Goal: Transaction & Acquisition: Purchase product/service

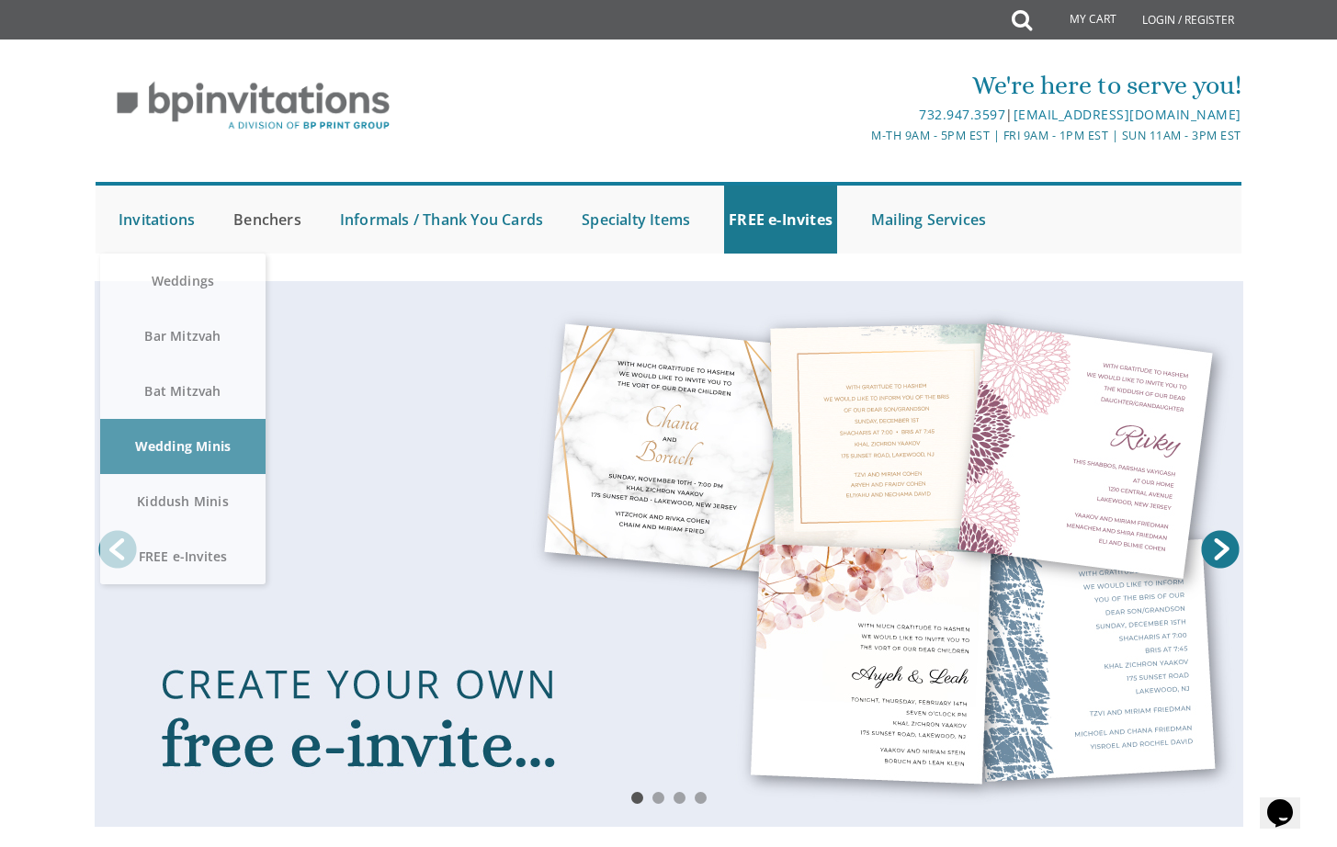
click at [272, 213] on link "Benchers" at bounding box center [267, 220] width 77 height 68
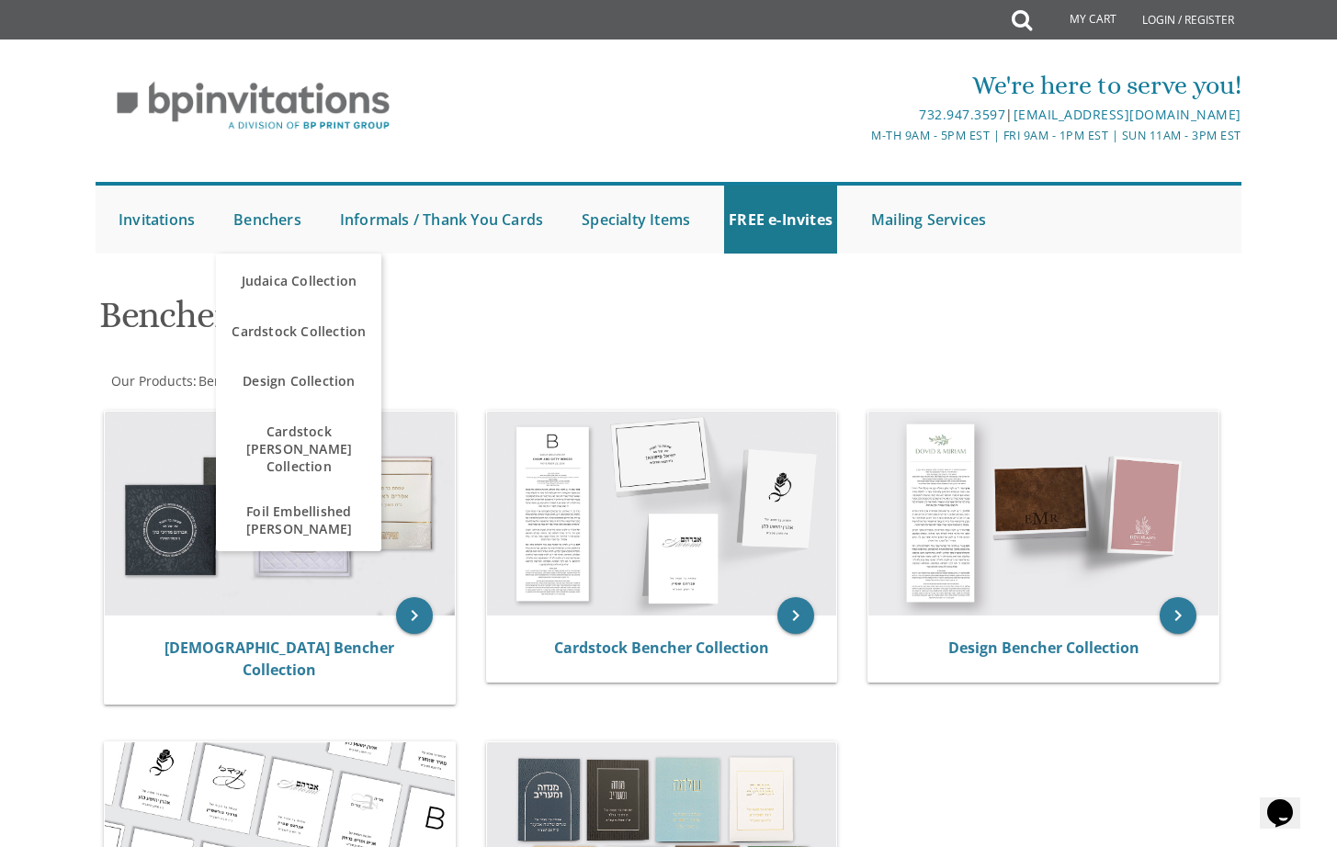
click at [560, 301] on h1 "Benchers" at bounding box center [474, 322] width 750 height 54
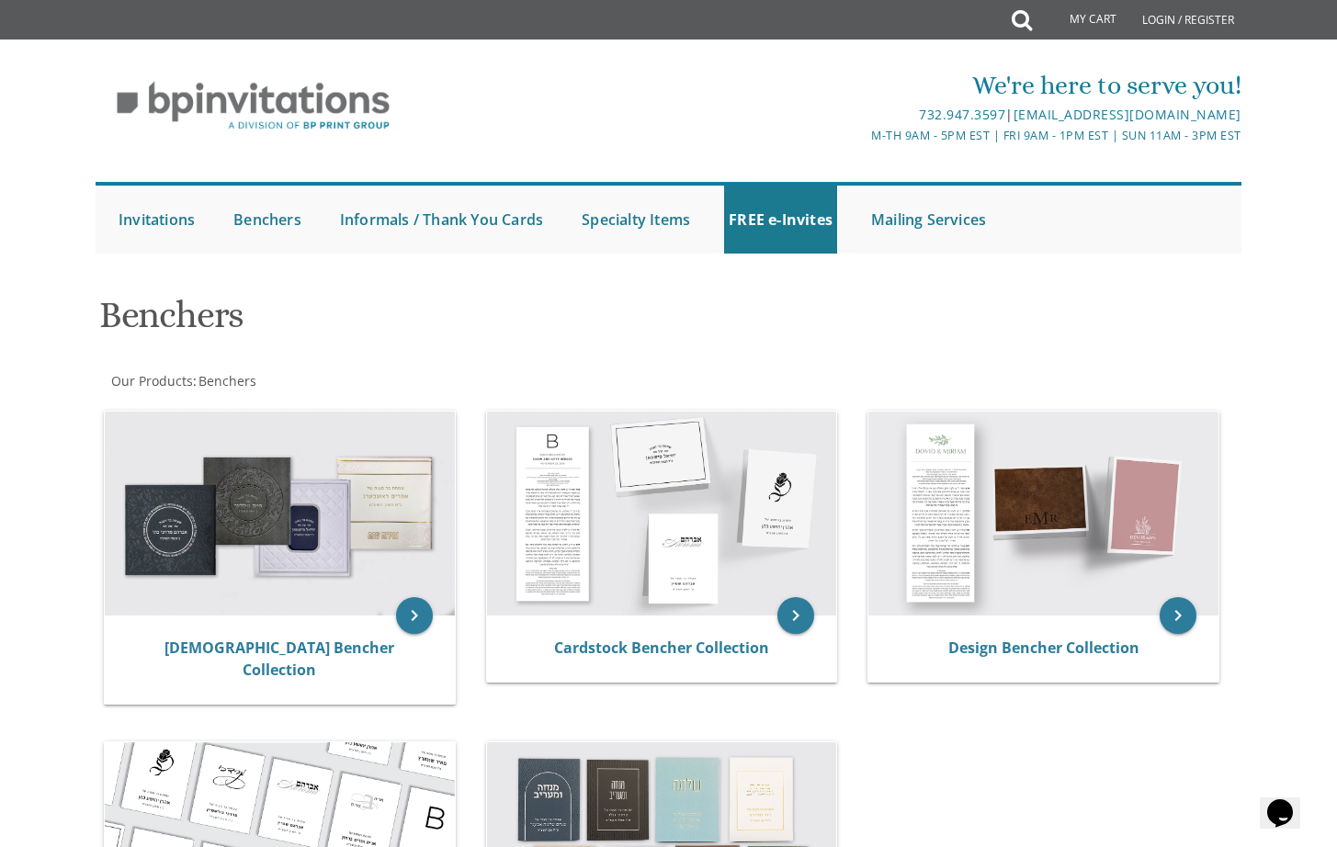
click at [565, 300] on h1 "Benchers" at bounding box center [474, 322] width 750 height 54
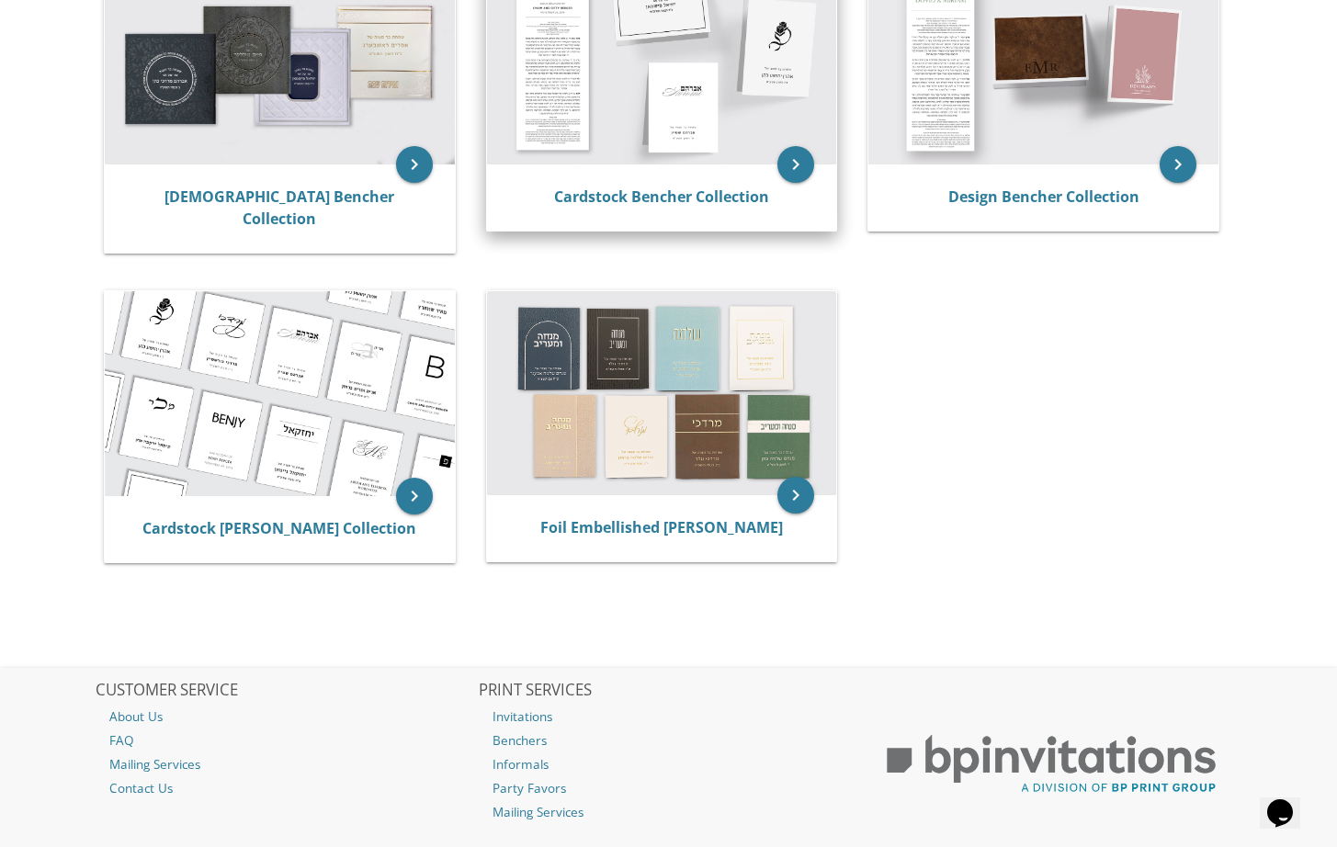
scroll to position [455, 0]
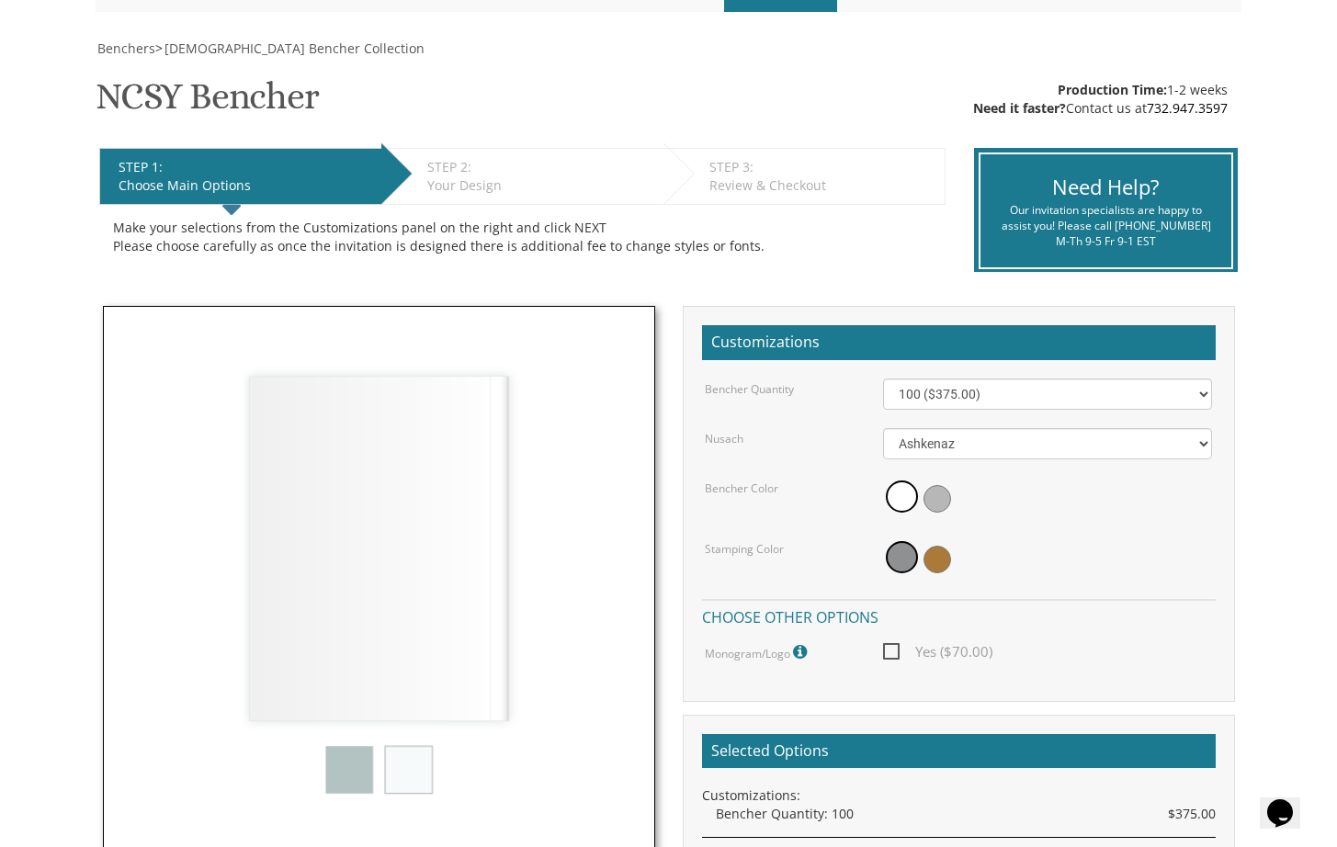
scroll to position [243, 0]
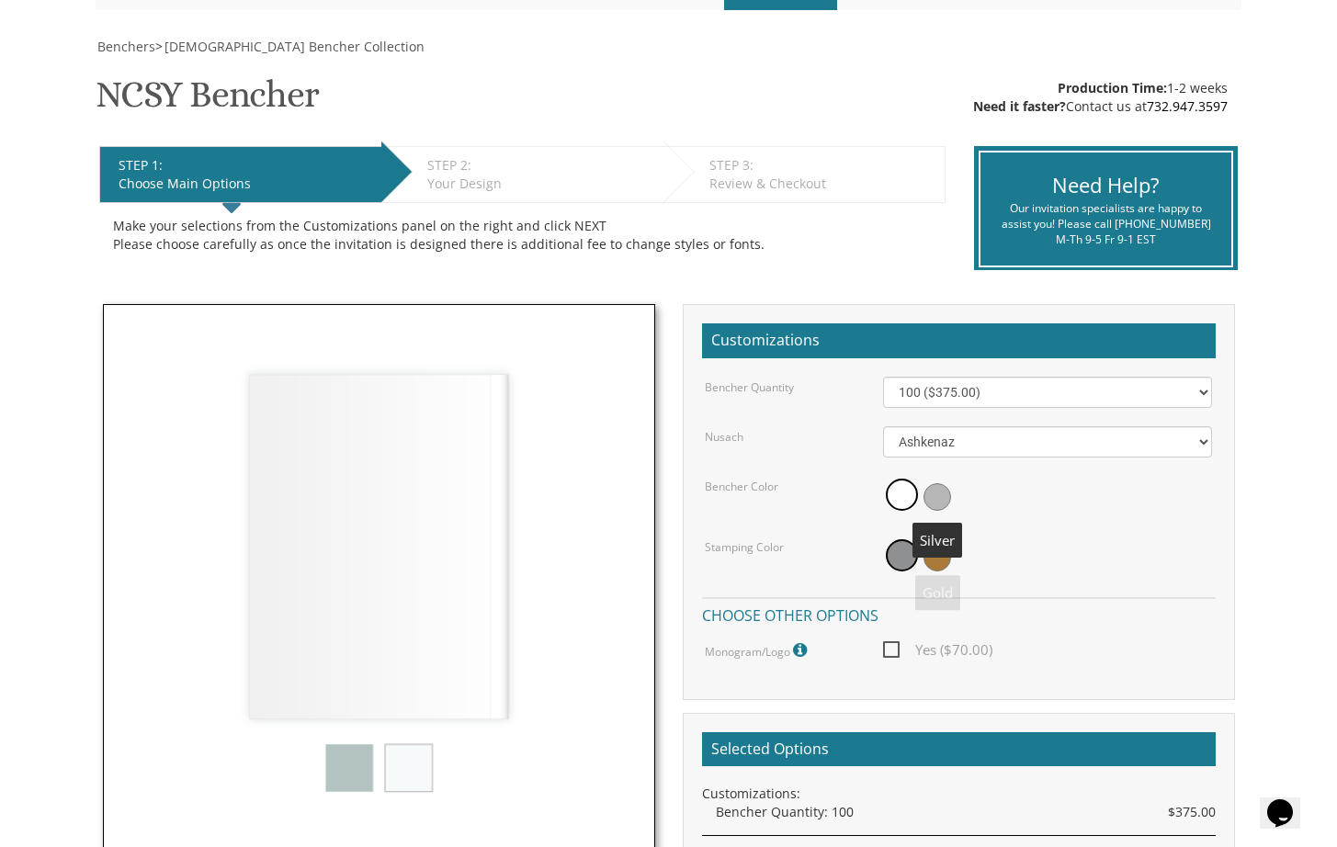
click at [940, 494] on span at bounding box center [937, 497] width 28 height 28
click at [935, 555] on span at bounding box center [937, 558] width 28 height 28
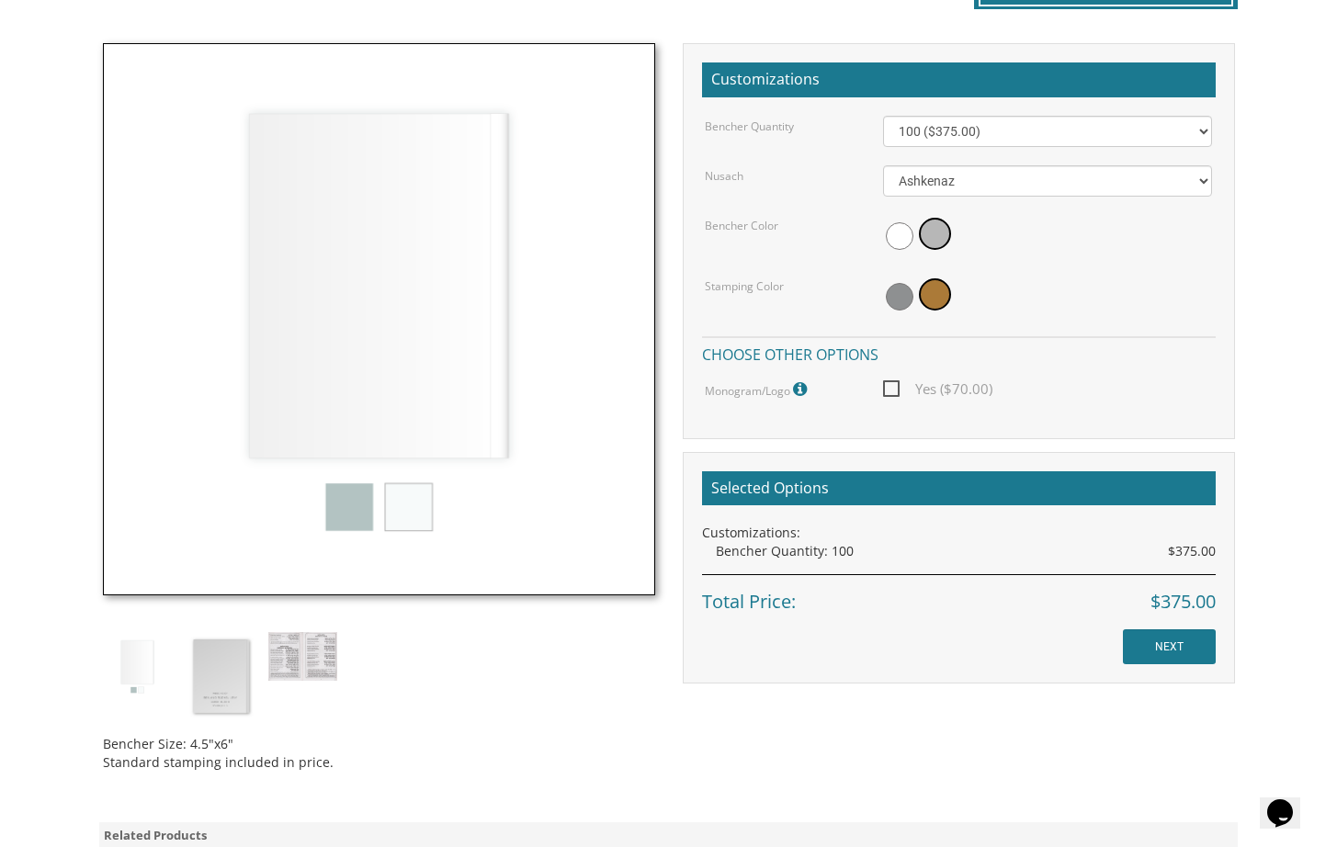
scroll to position [512, 0]
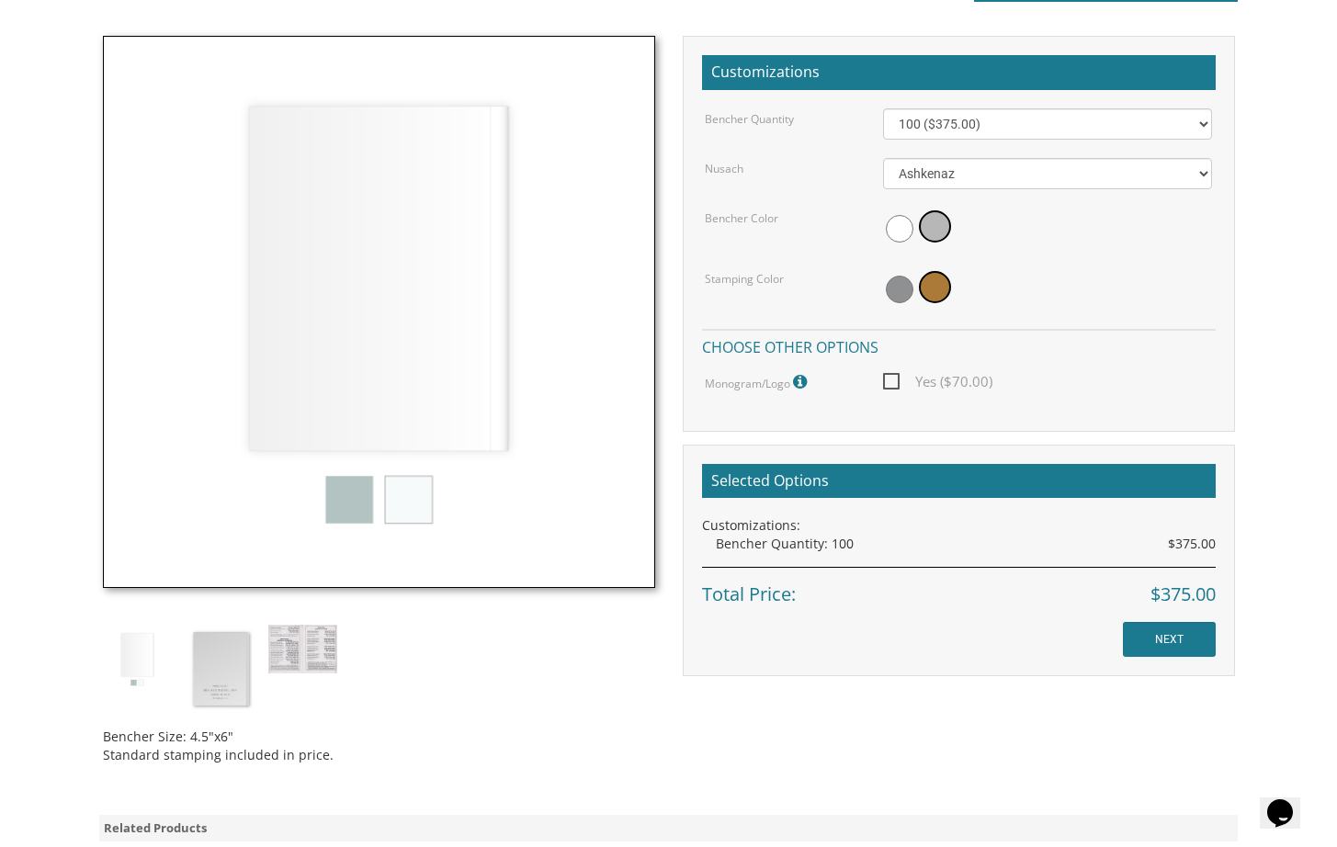
click at [902, 380] on span "Yes ($70.00)" at bounding box center [937, 381] width 109 height 23
click at [895, 380] on input "Yes ($70.00)" at bounding box center [889, 380] width 12 height 12
checkbox input "true"
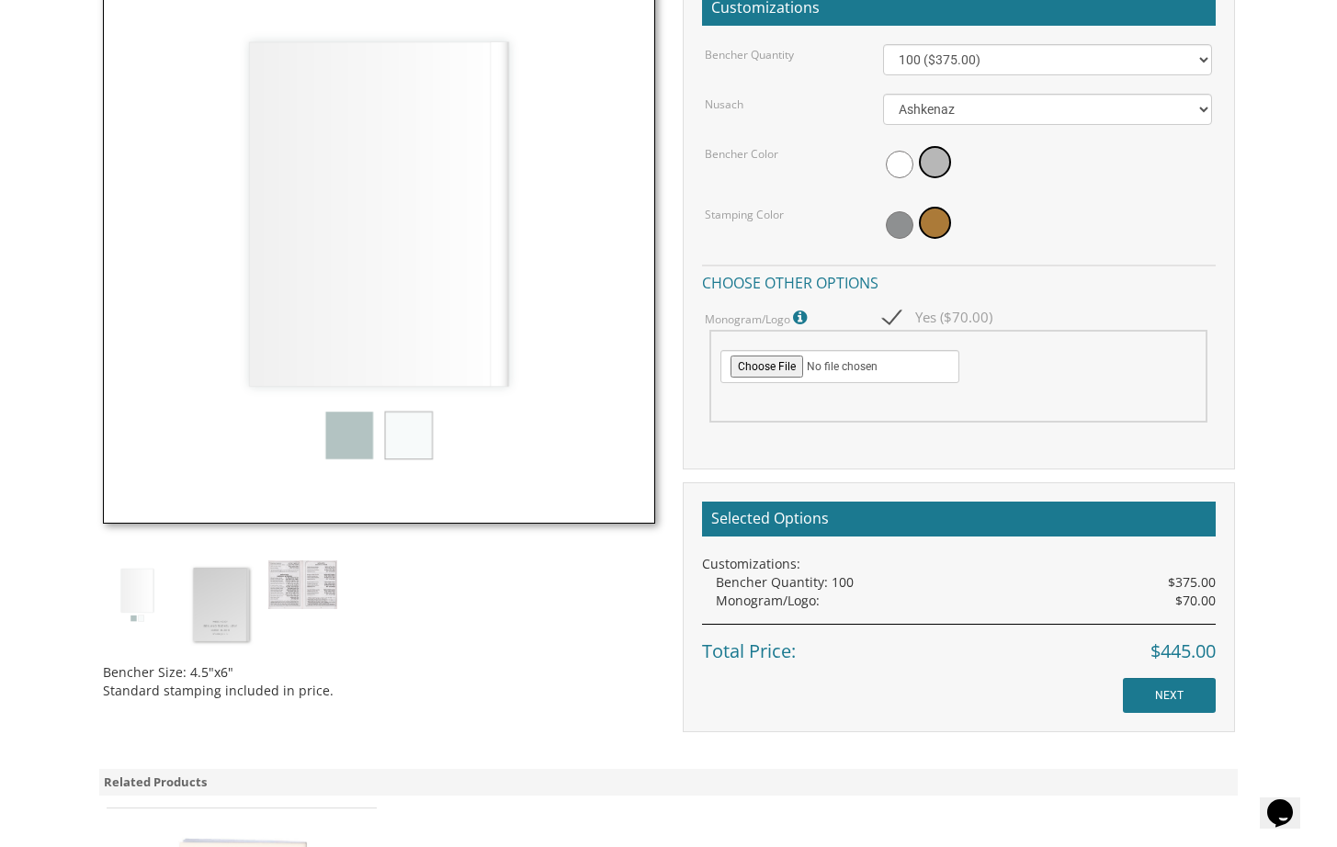
scroll to position [576, 0]
